Goal: Check status: Check status

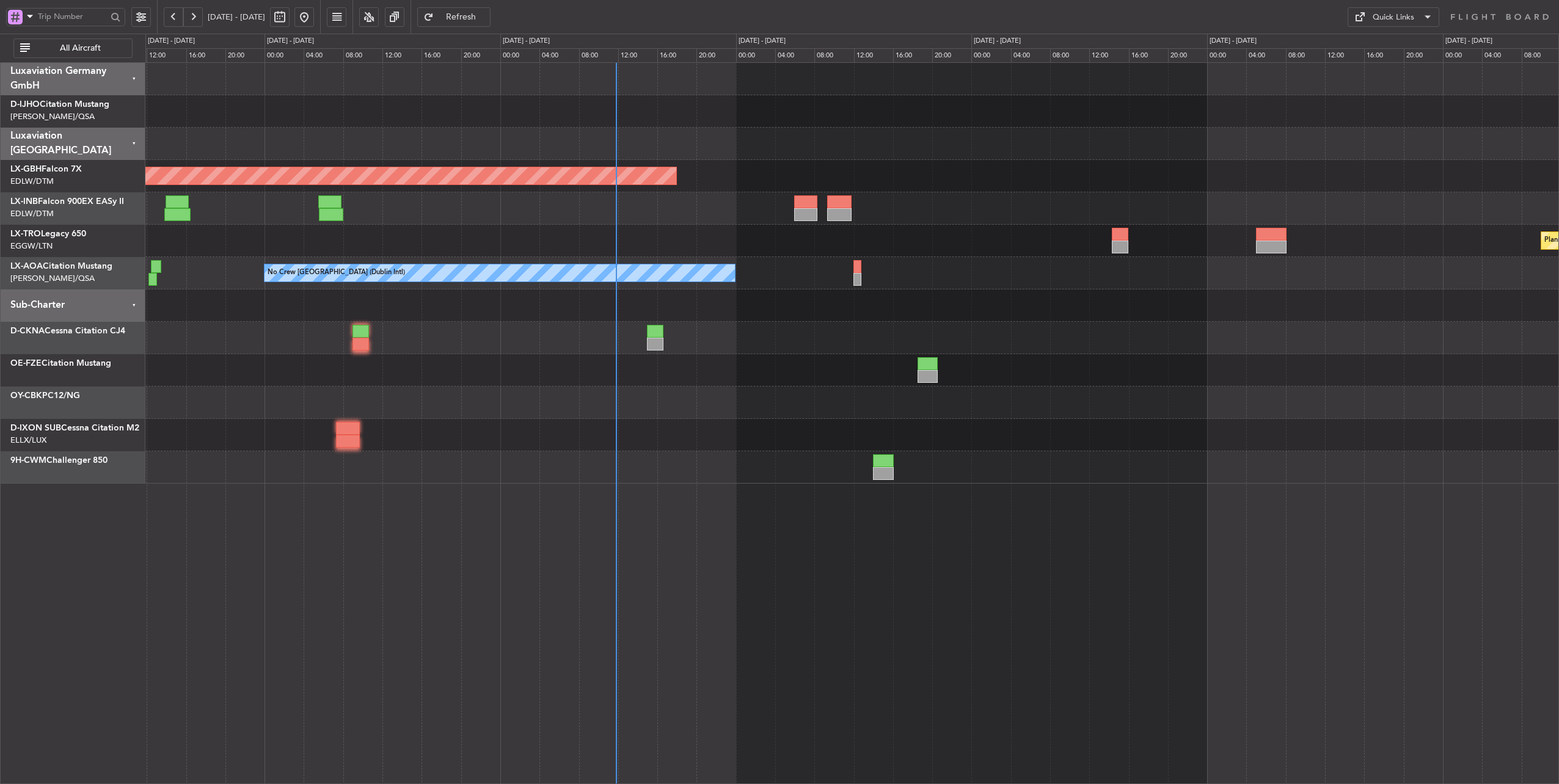
click at [671, 221] on div "Planned Maint [GEOGRAPHIC_DATA] ([GEOGRAPHIC_DATA] Intl) Unplanned Maint [GEOGR…" at bounding box center [852, 273] width 1414 height 421
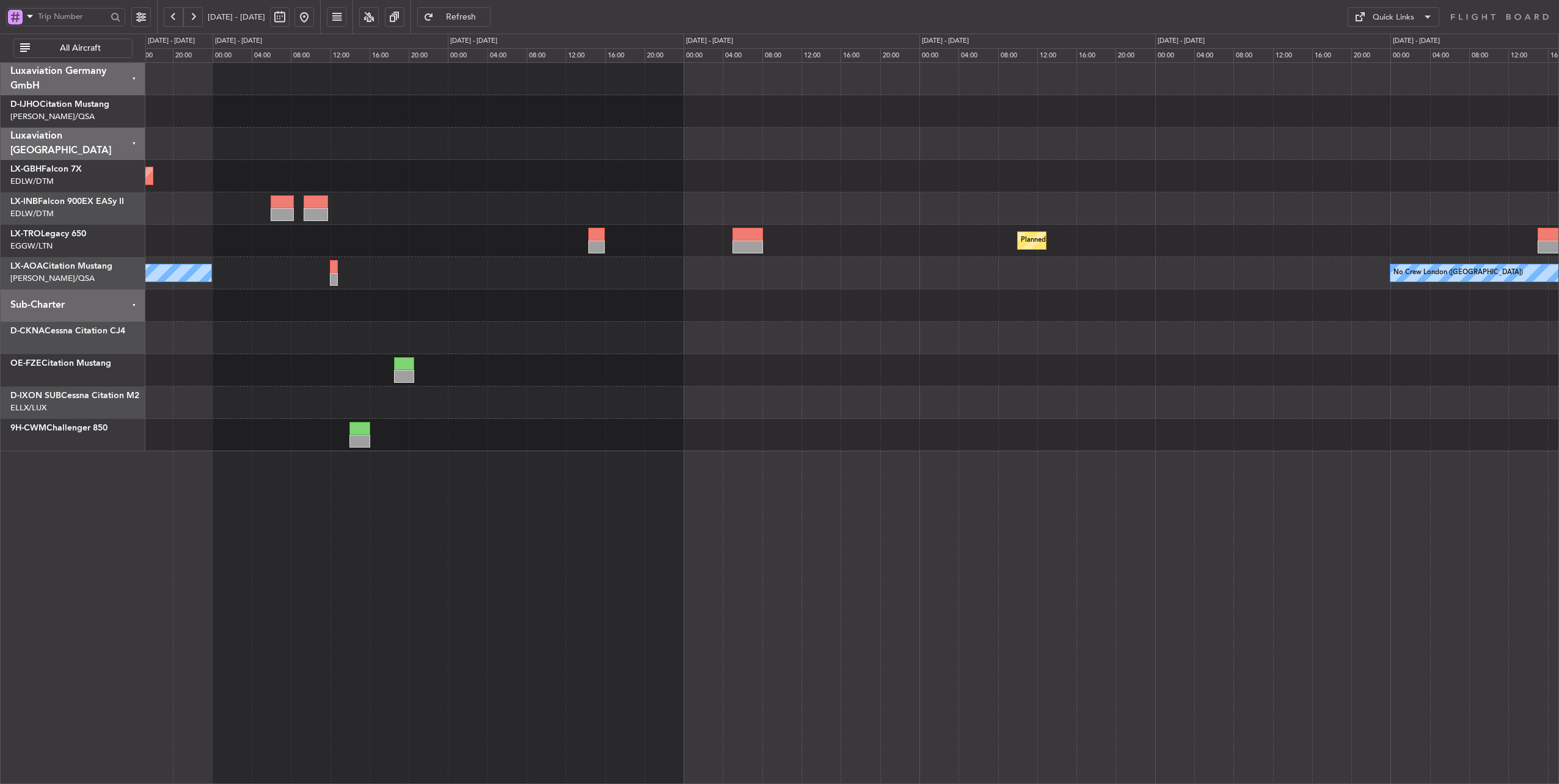
click at [659, 253] on div "Planned Maint Dusseldorf" at bounding box center [852, 241] width 1414 height 32
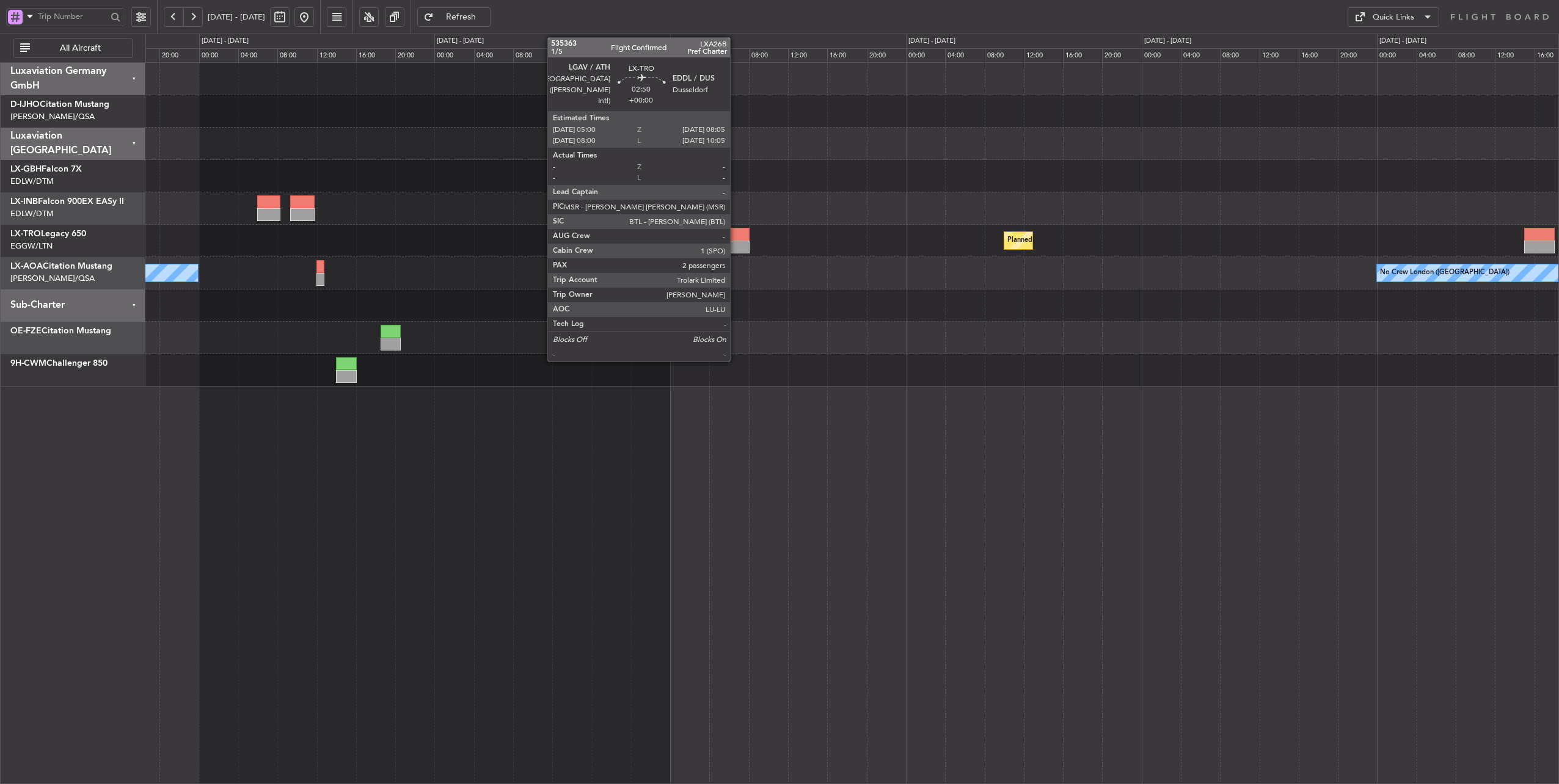
click at [736, 233] on div at bounding box center [734, 234] width 30 height 13
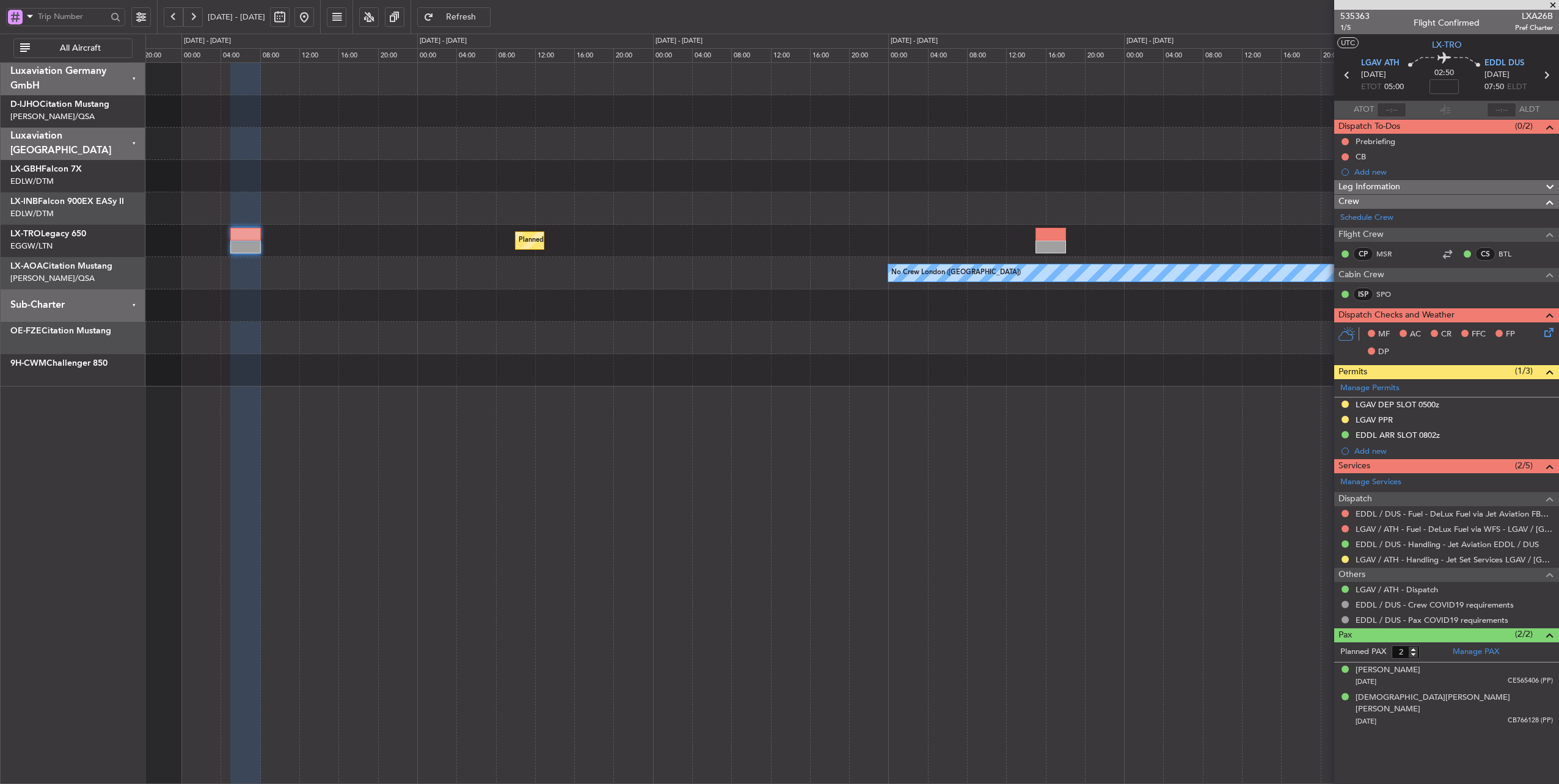
click at [335, 227] on div "Planned Maint Dusseldorf" at bounding box center [852, 241] width 1414 height 32
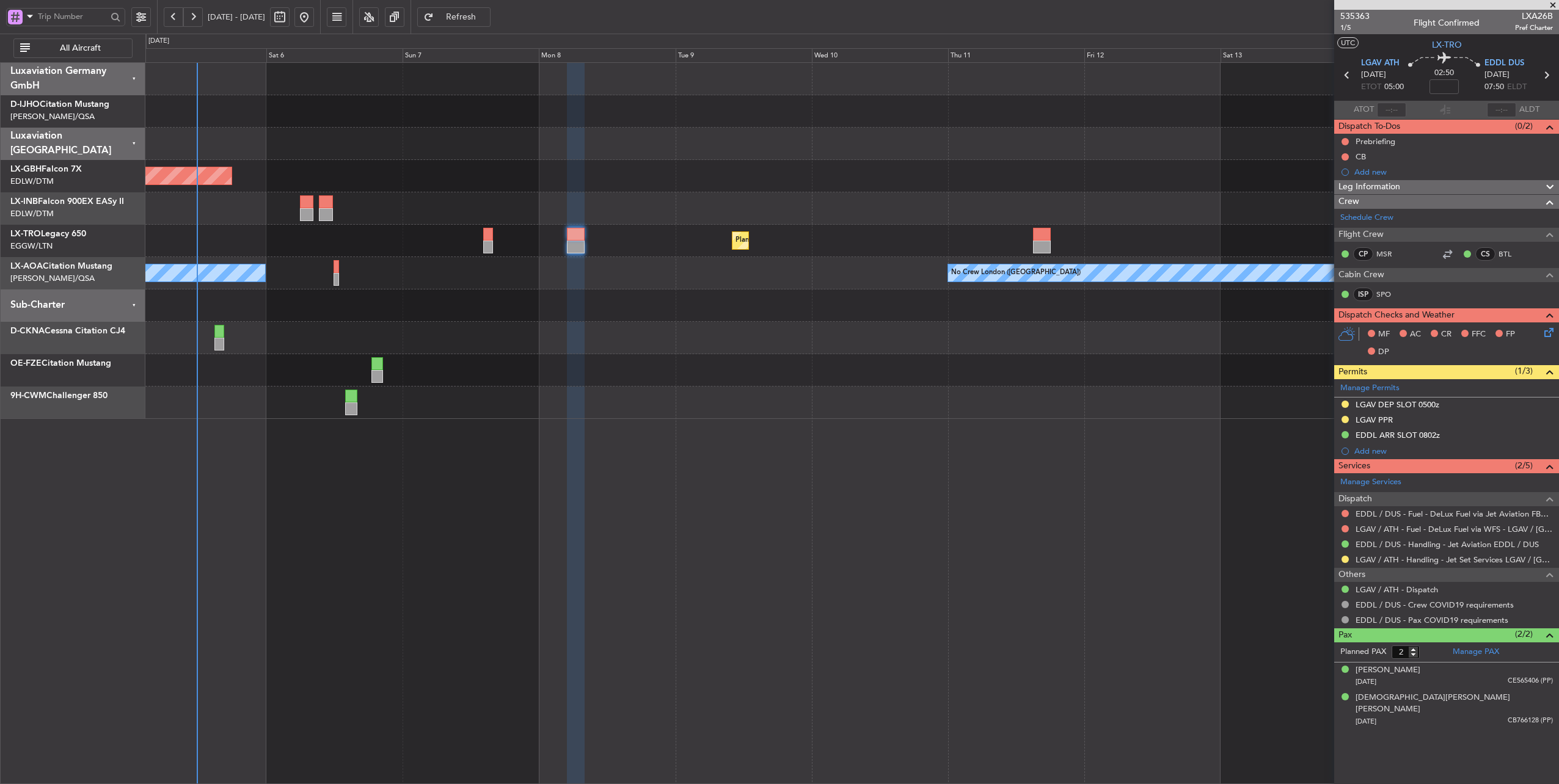
click at [872, 274] on div "Planned Maint [GEOGRAPHIC_DATA] ([GEOGRAPHIC_DATA] Intl) Planned Maint Nurnberg…" at bounding box center [852, 241] width 1414 height 356
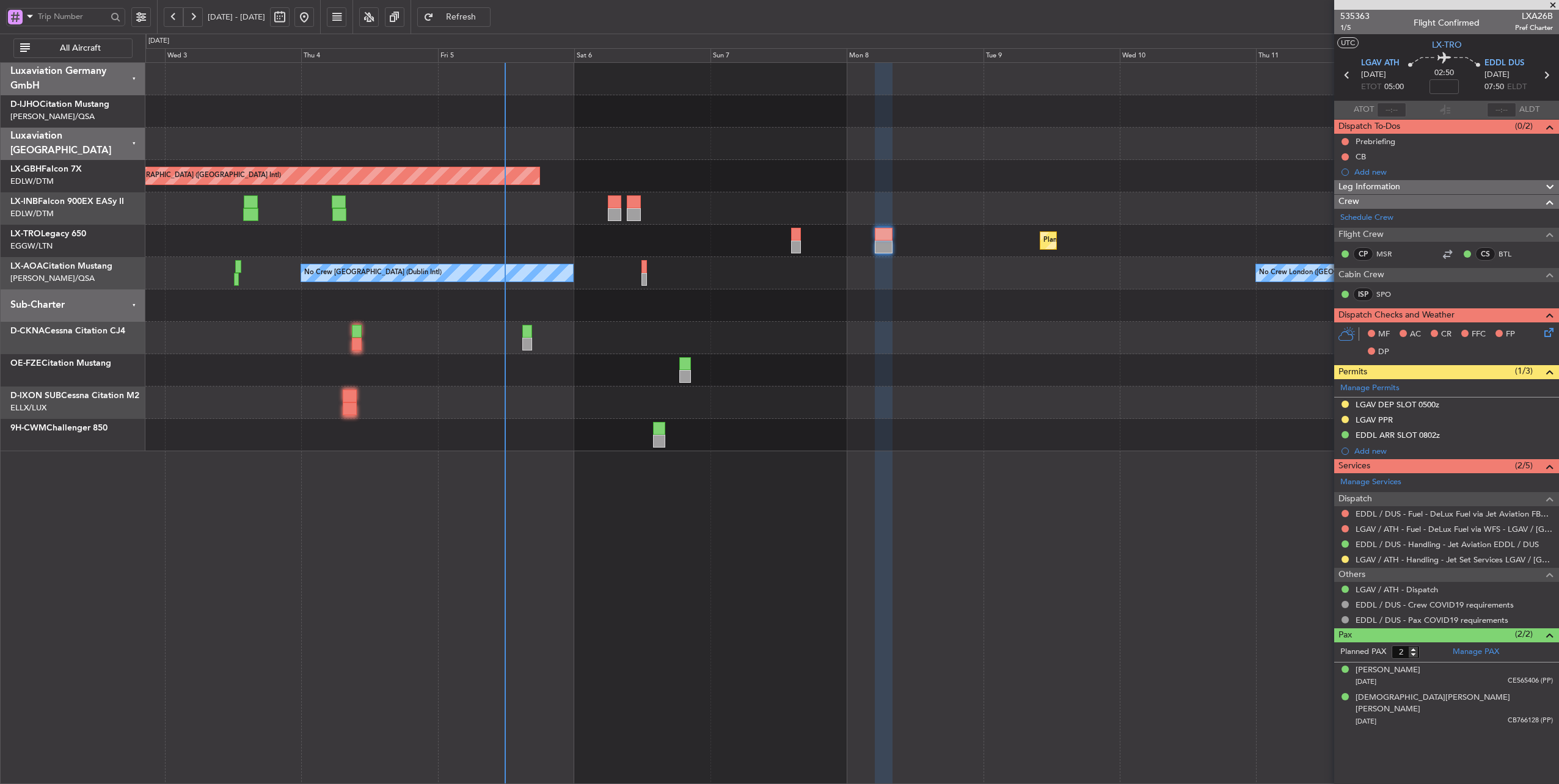
click at [804, 224] on div "Planned Maint [GEOGRAPHIC_DATA] ([GEOGRAPHIC_DATA] Intl) Unplanned Maint [GEOGR…" at bounding box center [852, 257] width 1414 height 389
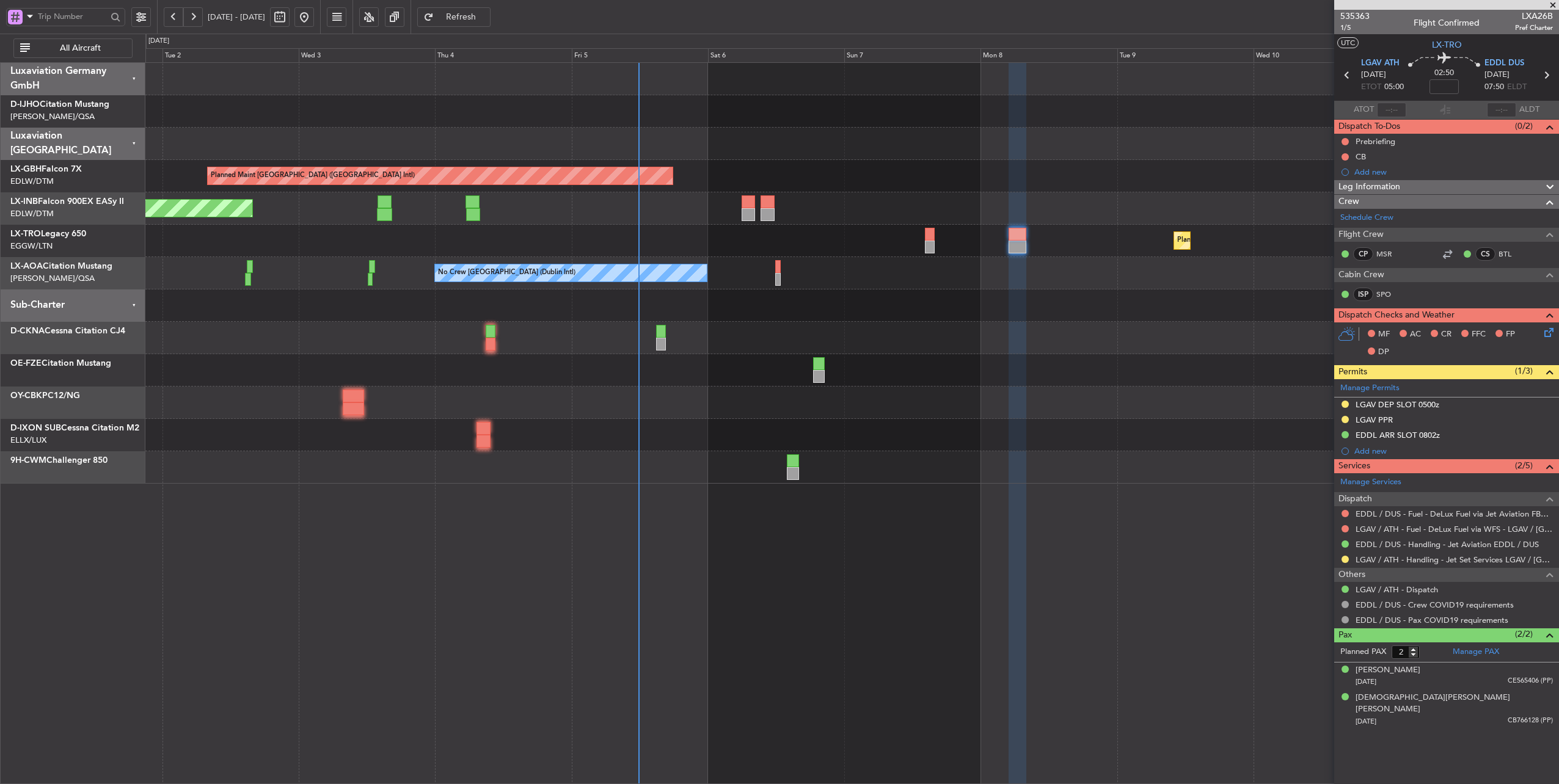
click at [838, 222] on div "Unplanned Maint [GEOGRAPHIC_DATA] (Al Maktoum Intl)" at bounding box center [852, 208] width 1414 height 32
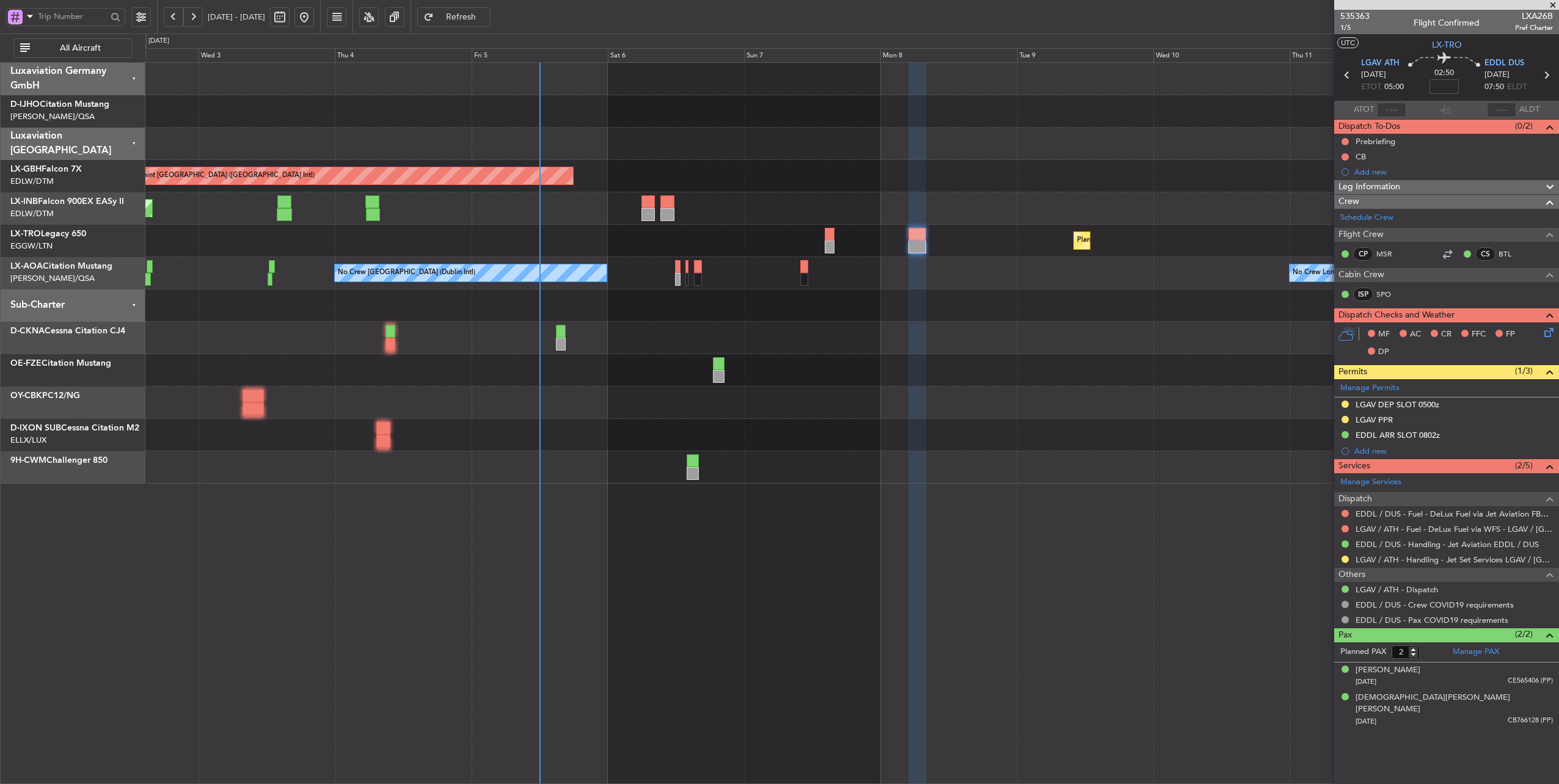
click at [672, 308] on div at bounding box center [852, 305] width 1414 height 32
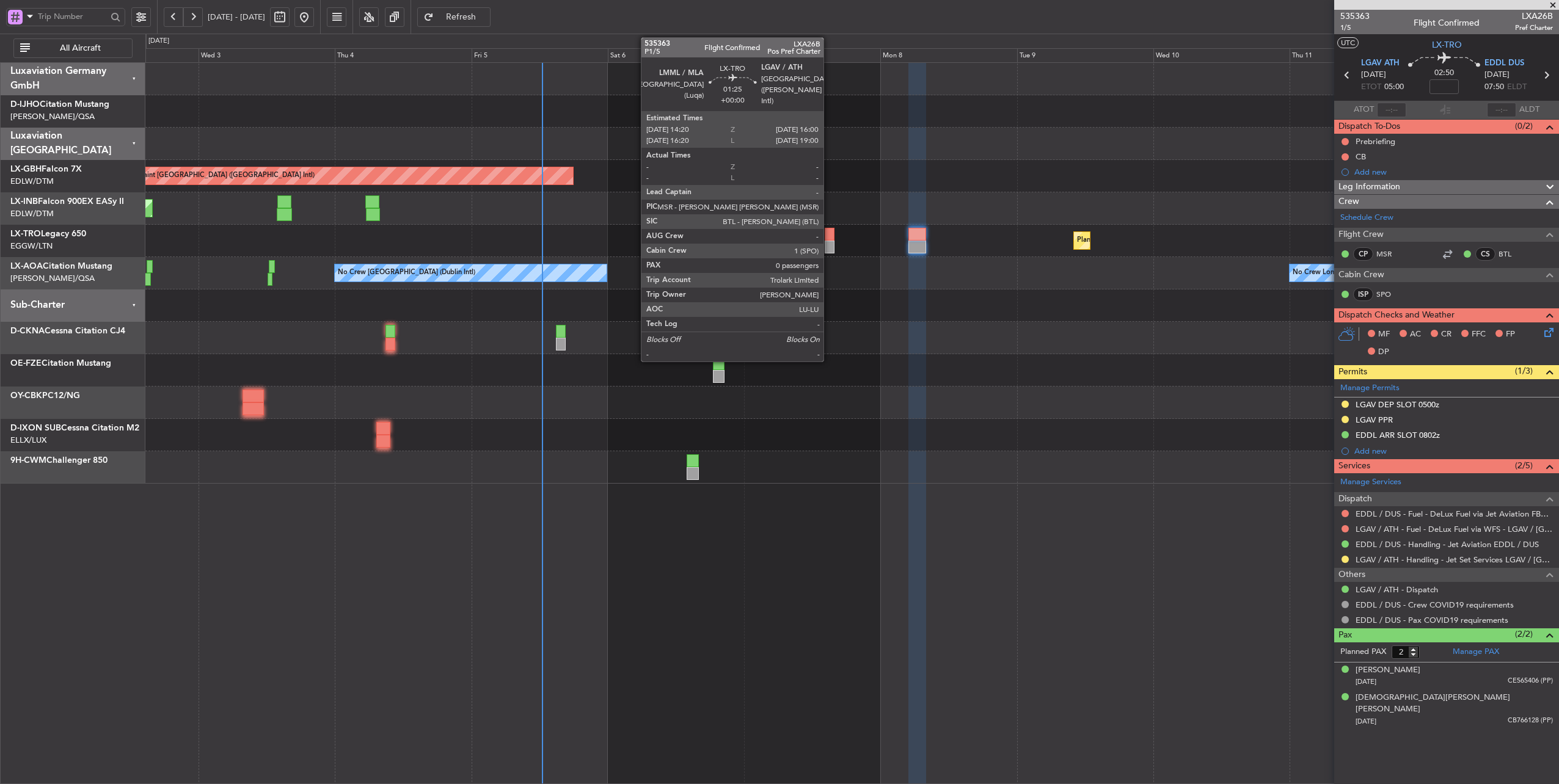
click at [829, 234] on div at bounding box center [829, 234] width 10 height 13
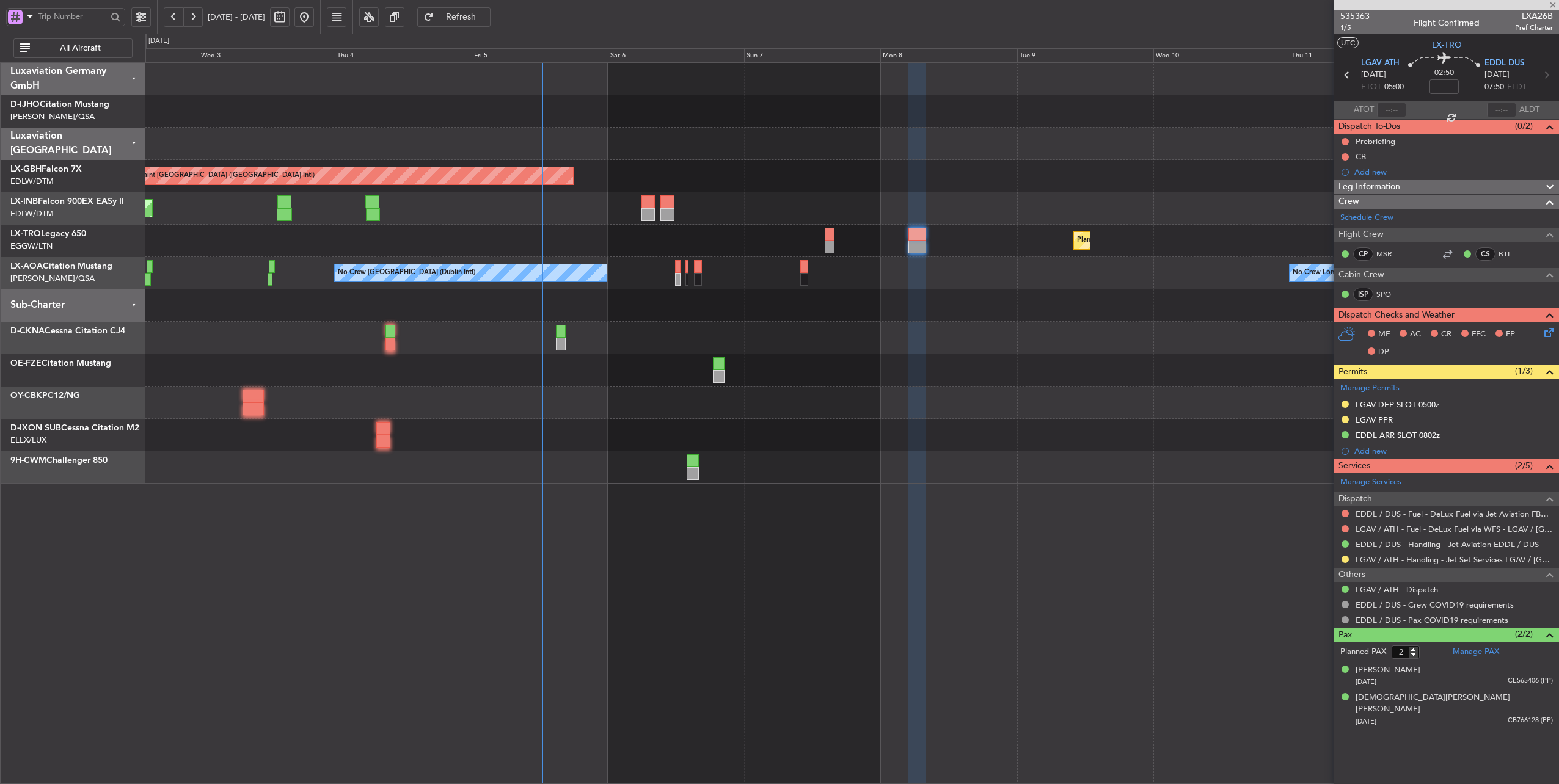
click at [829, 234] on div at bounding box center [829, 234] width 10 height 13
click at [474, 13] on span "Refresh" at bounding box center [461, 17] width 50 height 8
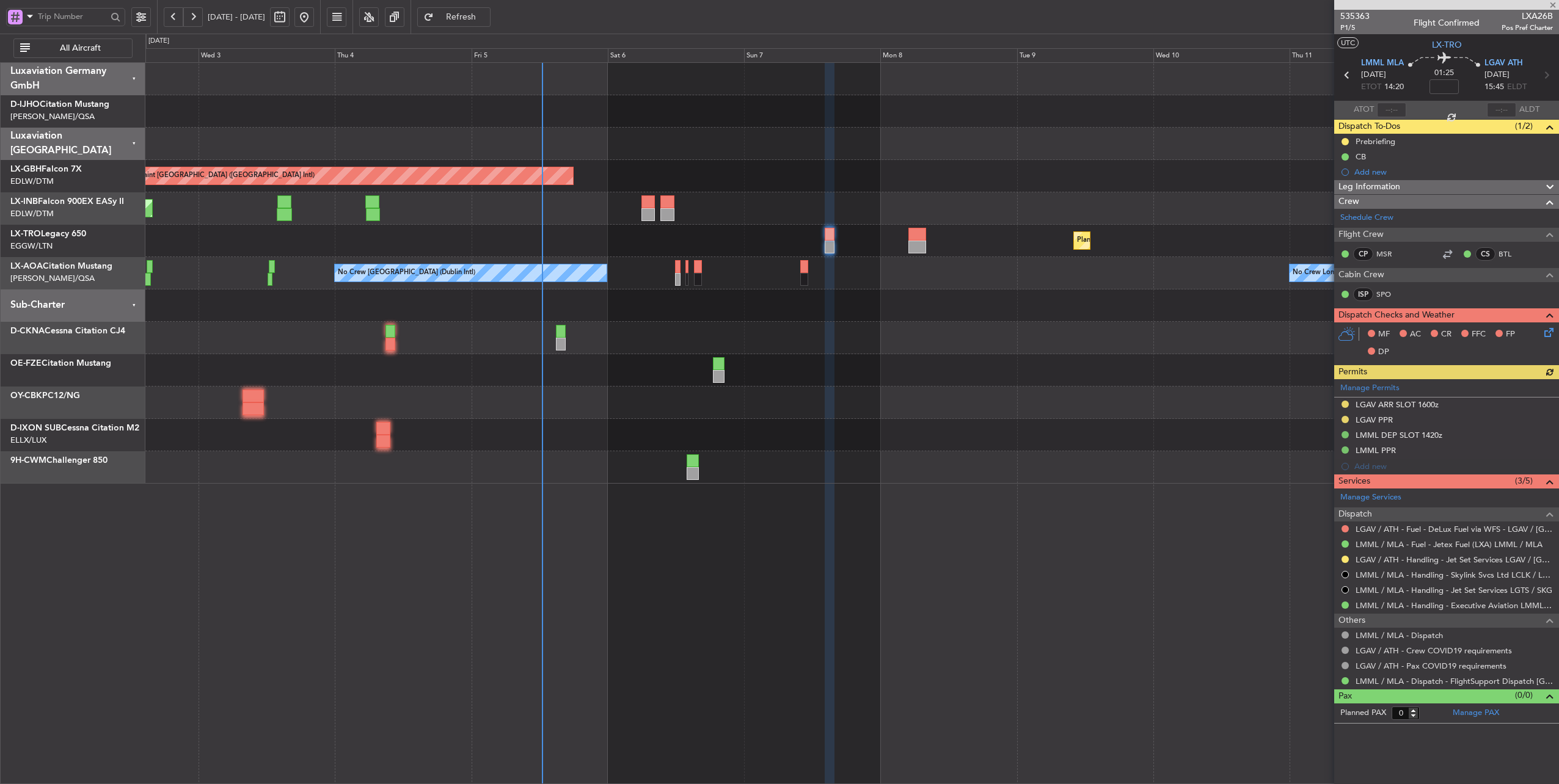
type input "2"
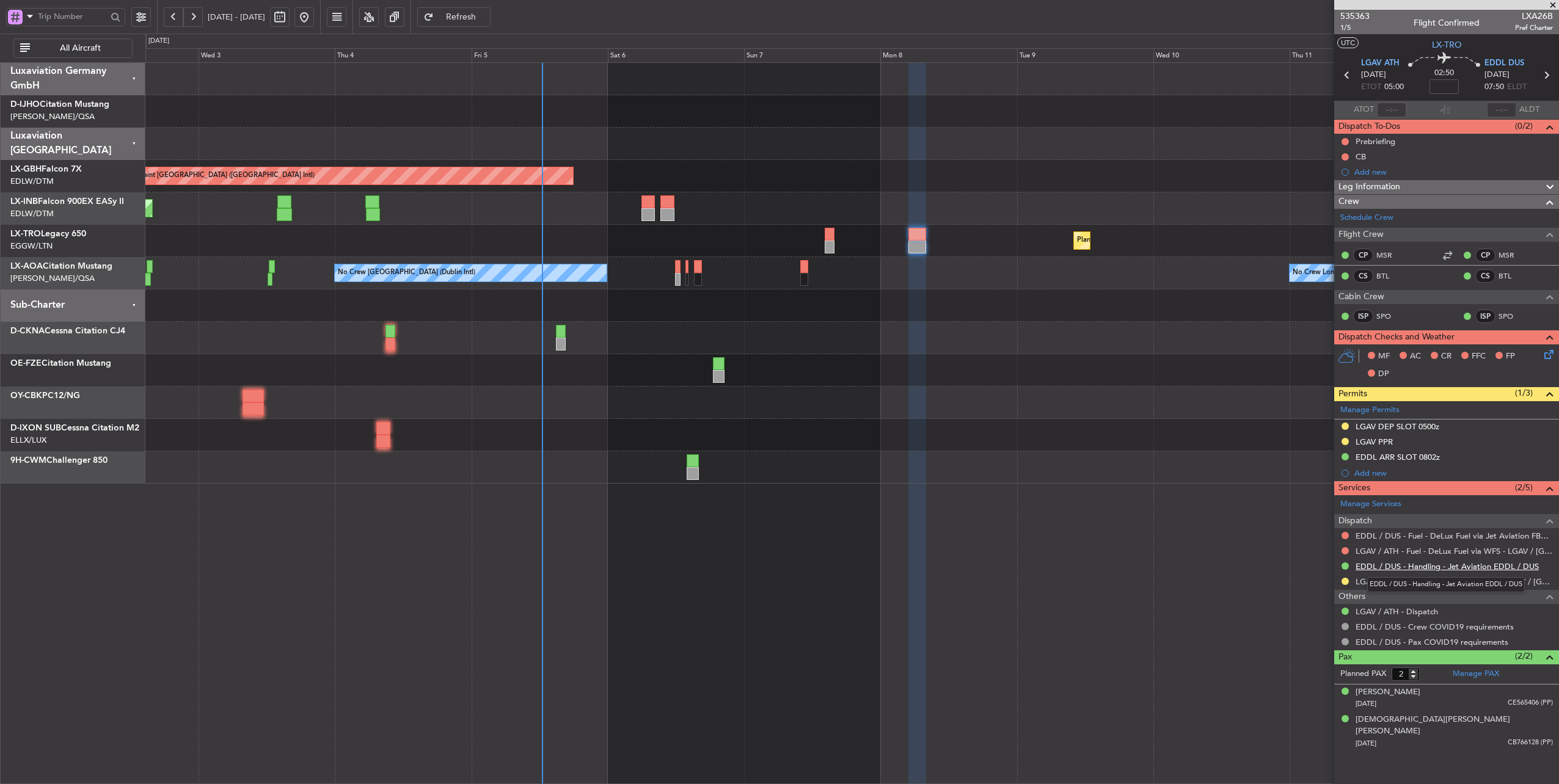
click at [1456, 562] on link "EDDL / DUS - Handling - Jet Aviation EDDL / DUS" at bounding box center [1447, 566] width 184 height 10
